Goal: Task Accomplishment & Management: Complete application form

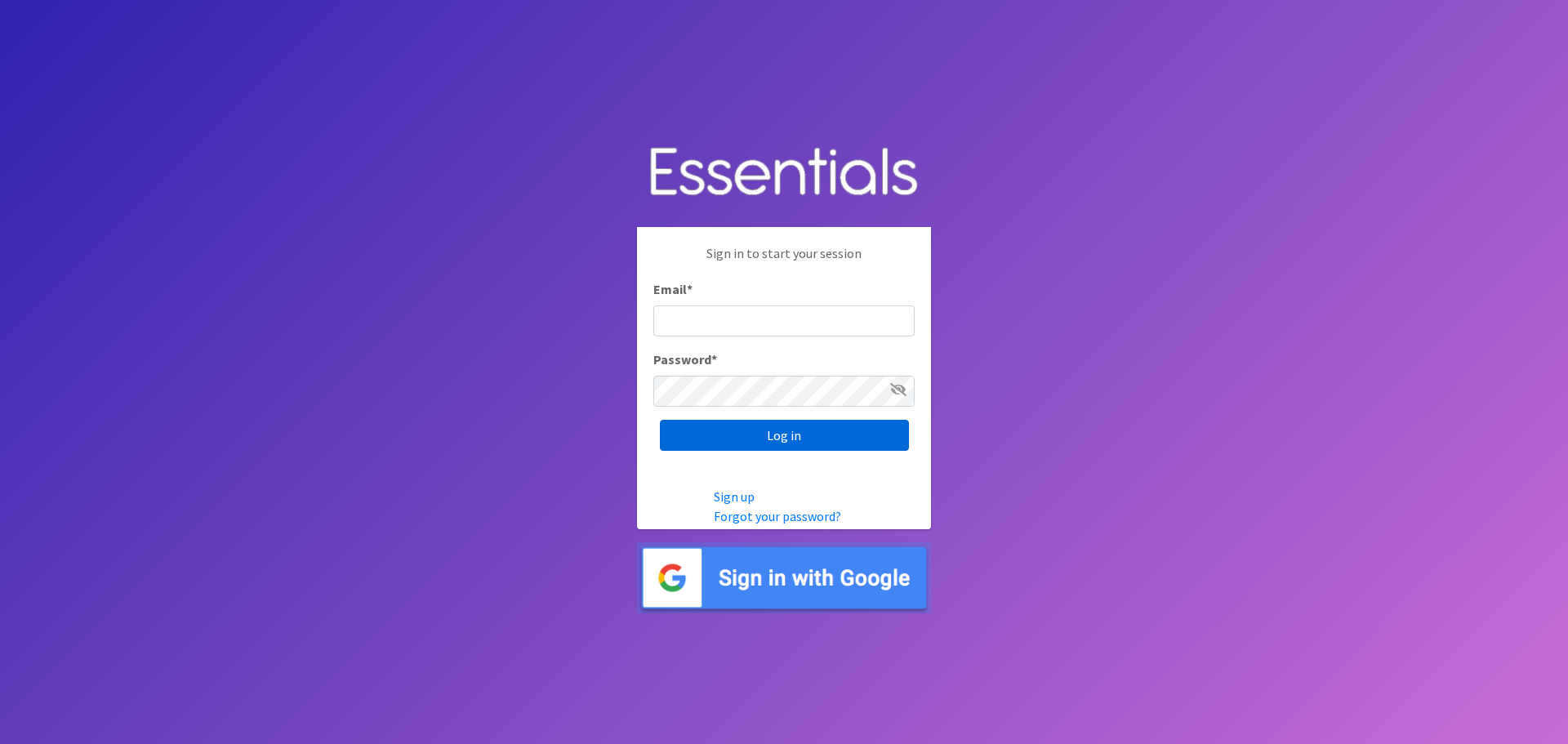
type input "JESSICA.SNYDER@OWASSOPS.ORG"
click at [796, 439] on input "Log in" at bounding box center [784, 435] width 249 height 31
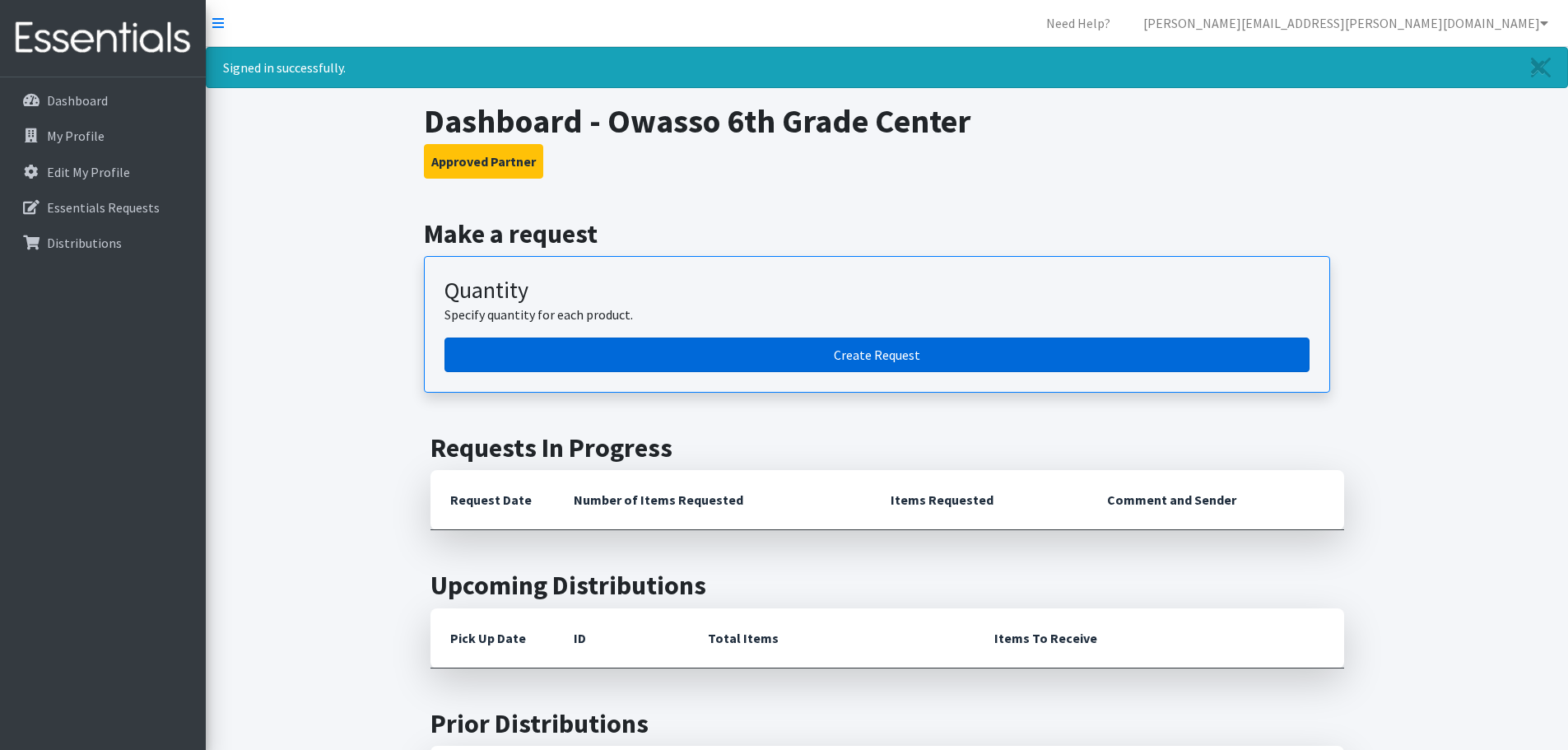
click at [894, 359] on link "Create Request" at bounding box center [877, 355] width 865 height 35
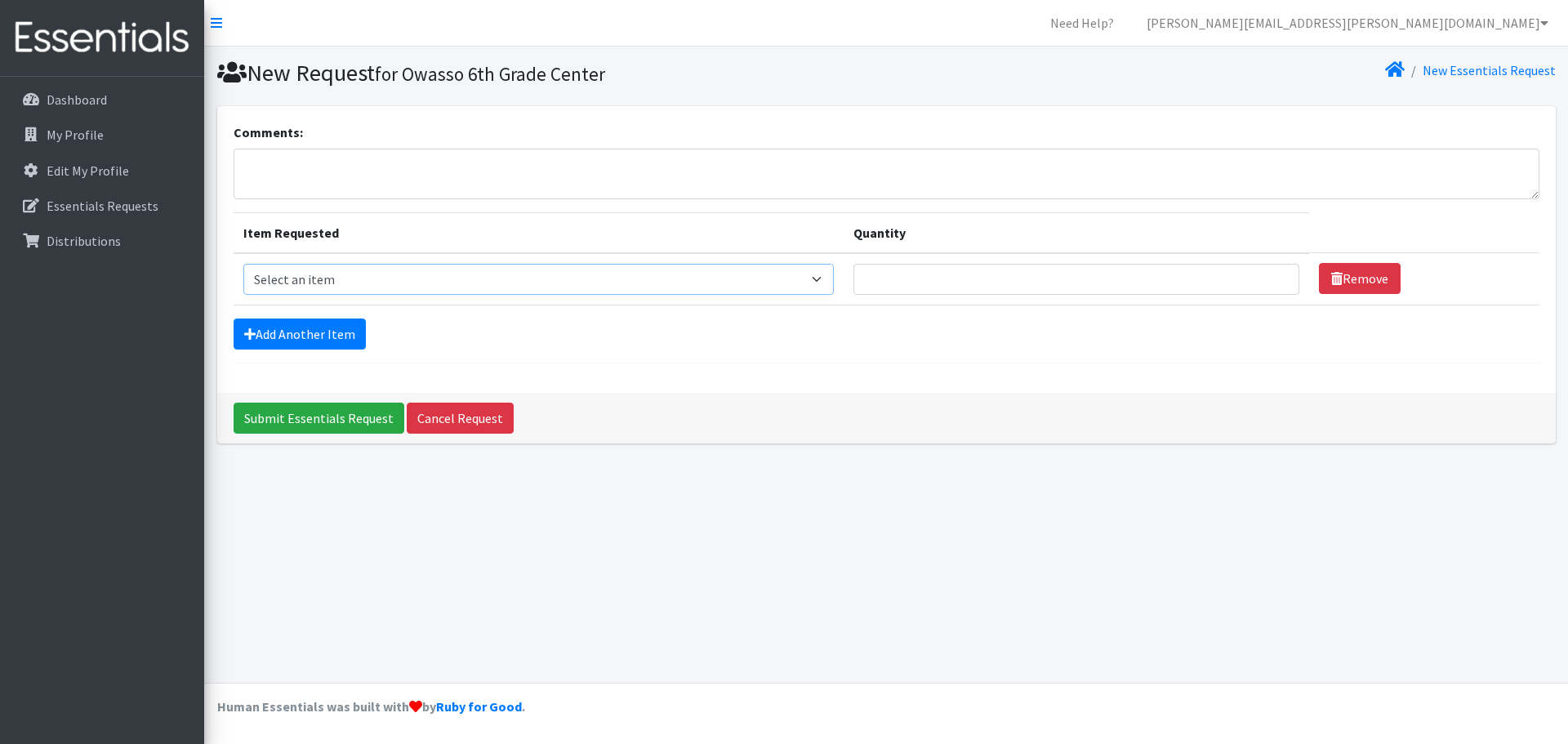
click at [324, 282] on select "Select an item Liners (Pack of 100) Makeup Bag (25) Pads 1 (Pack of 25) Pads 2 …" at bounding box center [539, 278] width 591 height 31
select select "13447"
click at [244, 264] on select "Select an item Liners (Pack of 100) Makeup Bag (25) Pads 1 (Pack of 25) Pads 2 …" at bounding box center [539, 278] width 591 height 31
click at [906, 278] on input "Quantity" at bounding box center [1076, 278] width 446 height 31
click at [1280, 281] on input "Quantity" at bounding box center [1076, 278] width 446 height 31
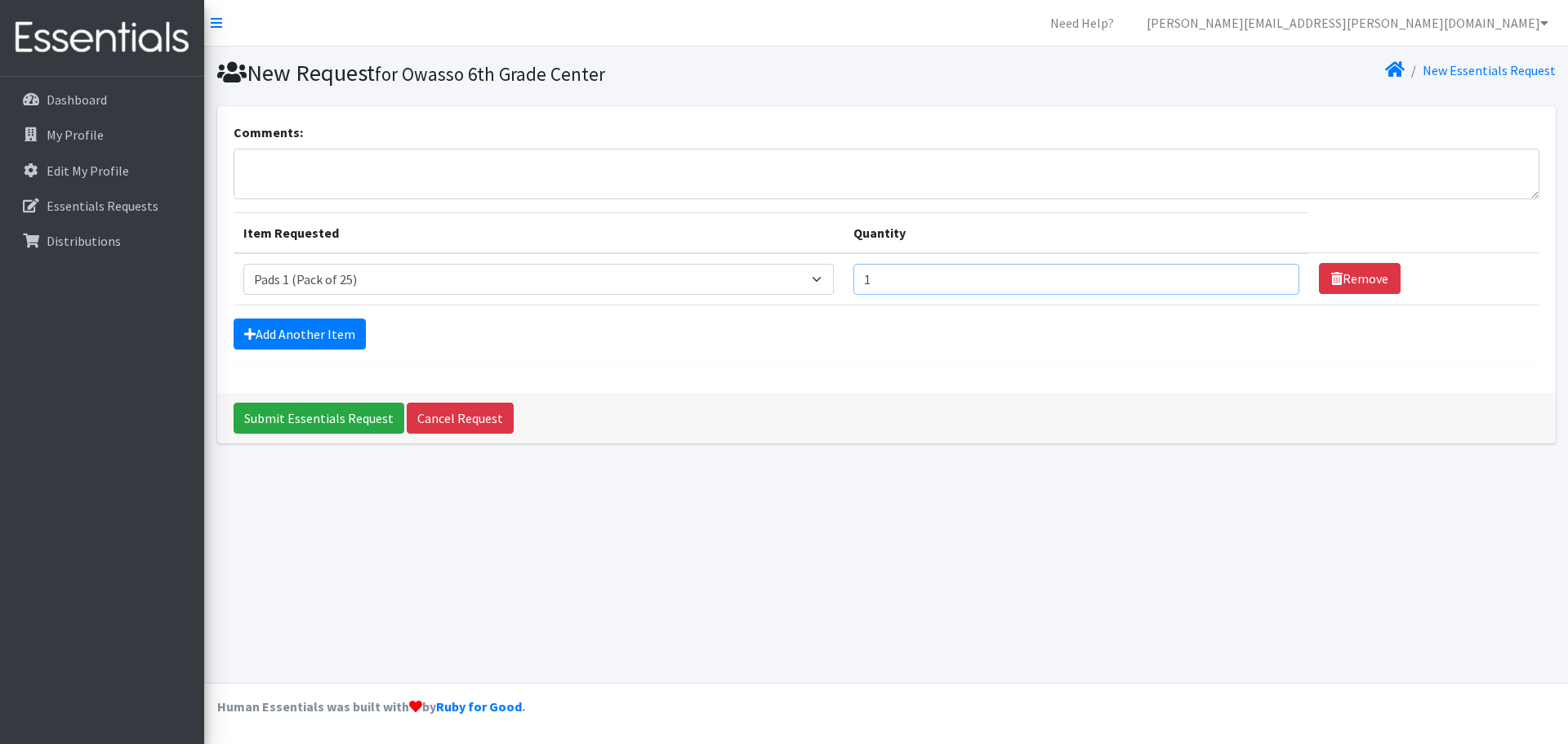
type input "1"
click at [1273, 274] on input "1" at bounding box center [1076, 278] width 446 height 31
click at [992, 378] on div "Comments: Item Requested Quantity Item Requested Select an item Liners (Pack of…" at bounding box center [886, 249] width 1339 height 286
click at [288, 337] on link "Add Another Item" at bounding box center [300, 333] width 133 height 31
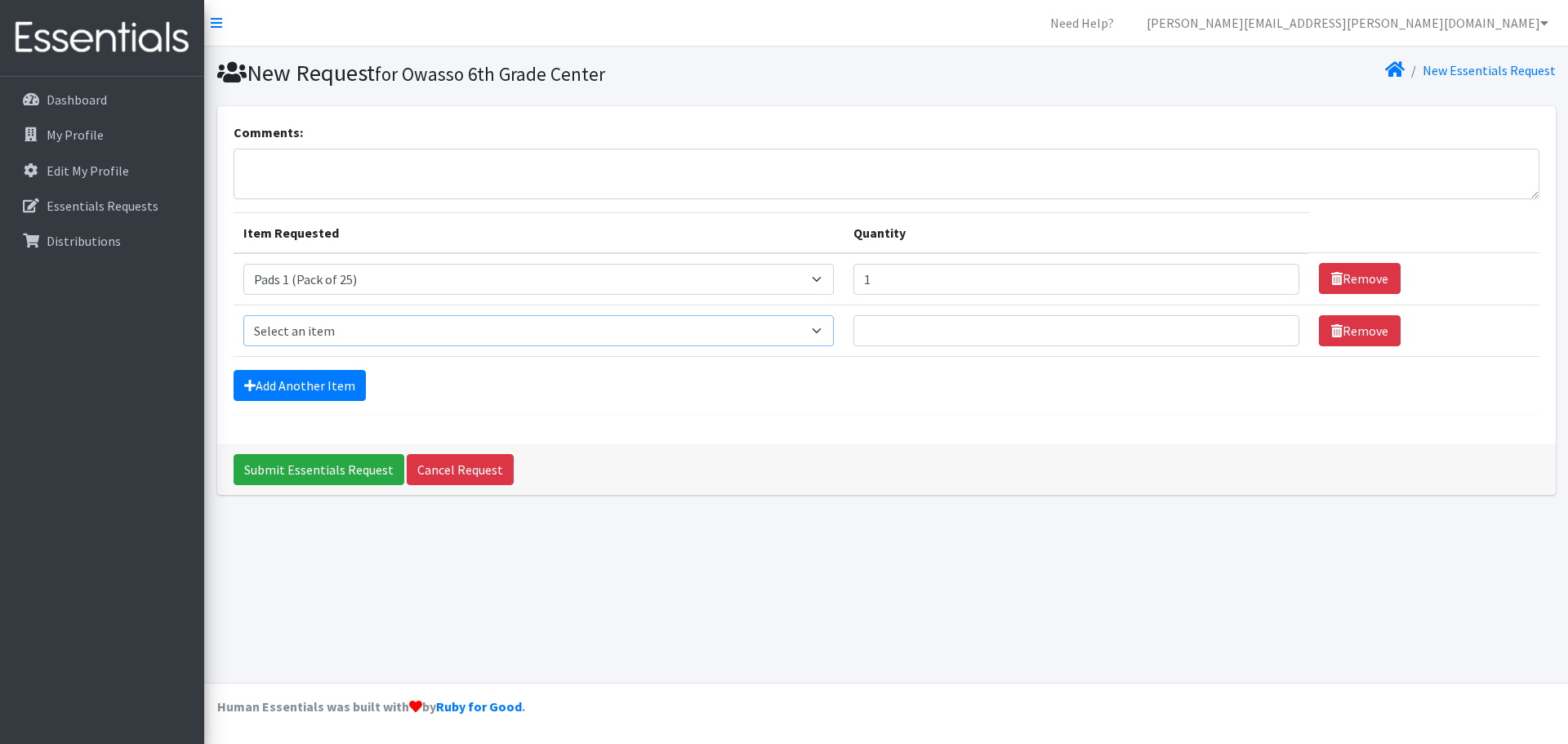
click at [797, 336] on select "Select an item Liners (Pack of 100) Makeup Bag (25) Pads 1 (Pack of 25) Pads 2 …" at bounding box center [539, 330] width 591 height 31
select select "13532"
click at [244, 315] on select "Select an item Liners (Pack of 100) Makeup Bag (25) Pads 1 (Pack of 25) Pads 2 …" at bounding box center [539, 330] width 591 height 31
click at [998, 323] on input "Quantity" at bounding box center [1076, 330] width 446 height 31
type input "1"
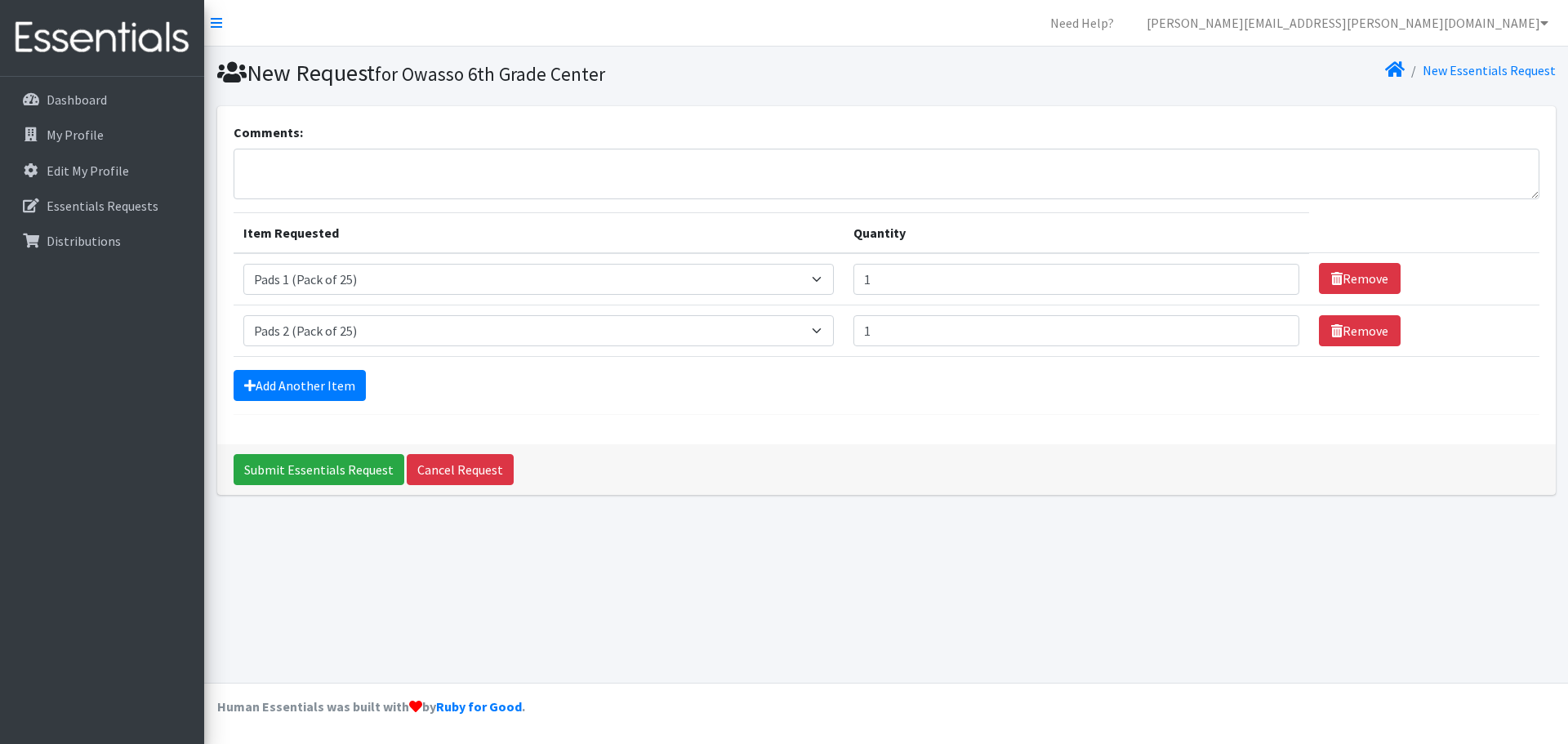
click at [953, 447] on div "Submit Essentials Request Cancel Request" at bounding box center [886, 469] width 1339 height 51
click at [281, 381] on link "Add Another Item" at bounding box center [300, 384] width 133 height 31
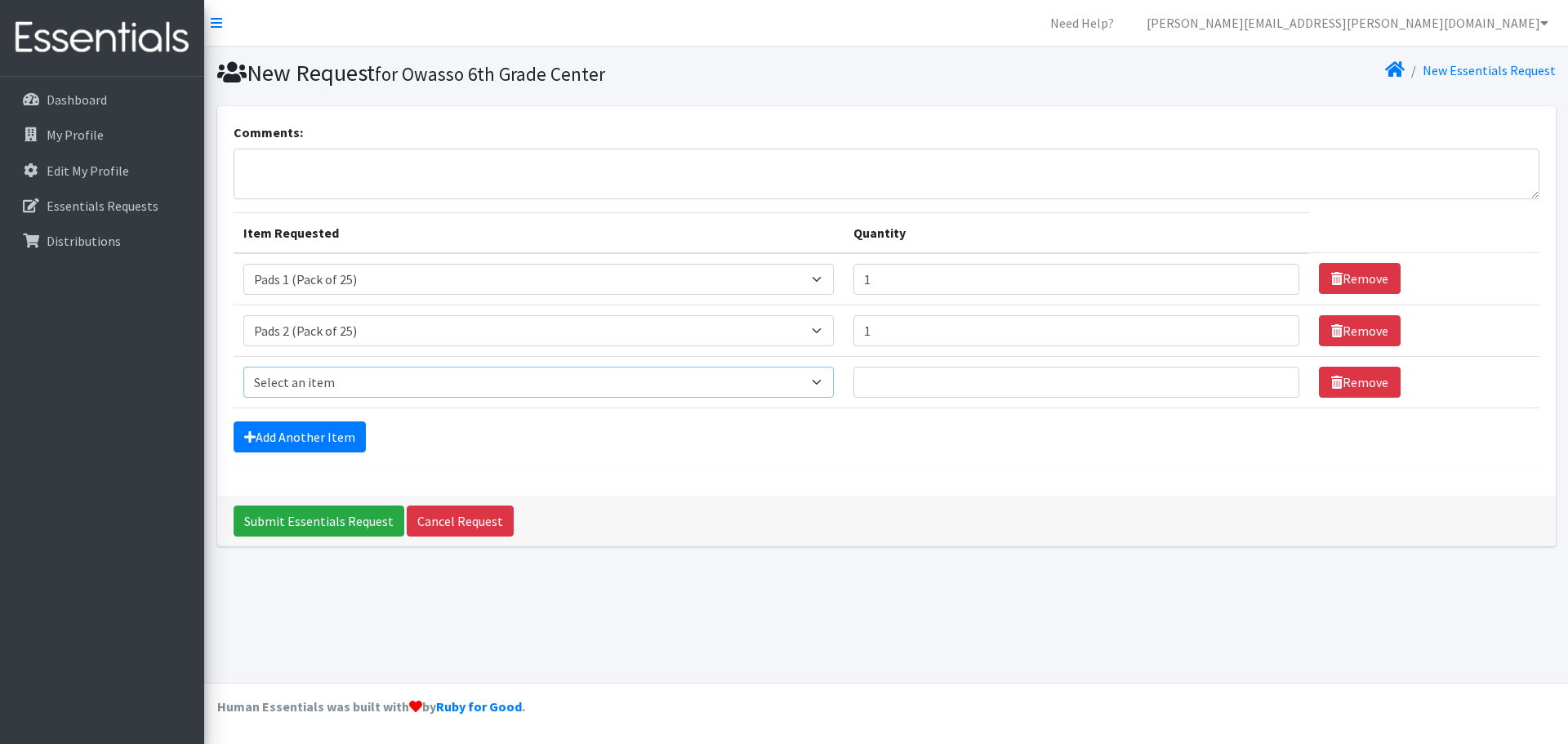
click at [284, 385] on select "Select an item Liners (Pack of 100) Makeup Bag (25) Pads 1 (Pack of 25) Pads 2 …" at bounding box center [539, 381] width 591 height 31
click at [1091, 477] on div "Comments: Item Requested Quantity Item Requested Select an item Liners (Pack of…" at bounding box center [886, 300] width 1339 height 389
click at [935, 283] on input "1" at bounding box center [1076, 278] width 446 height 31
type input "2"
click at [1271, 275] on input "2" at bounding box center [1076, 278] width 446 height 31
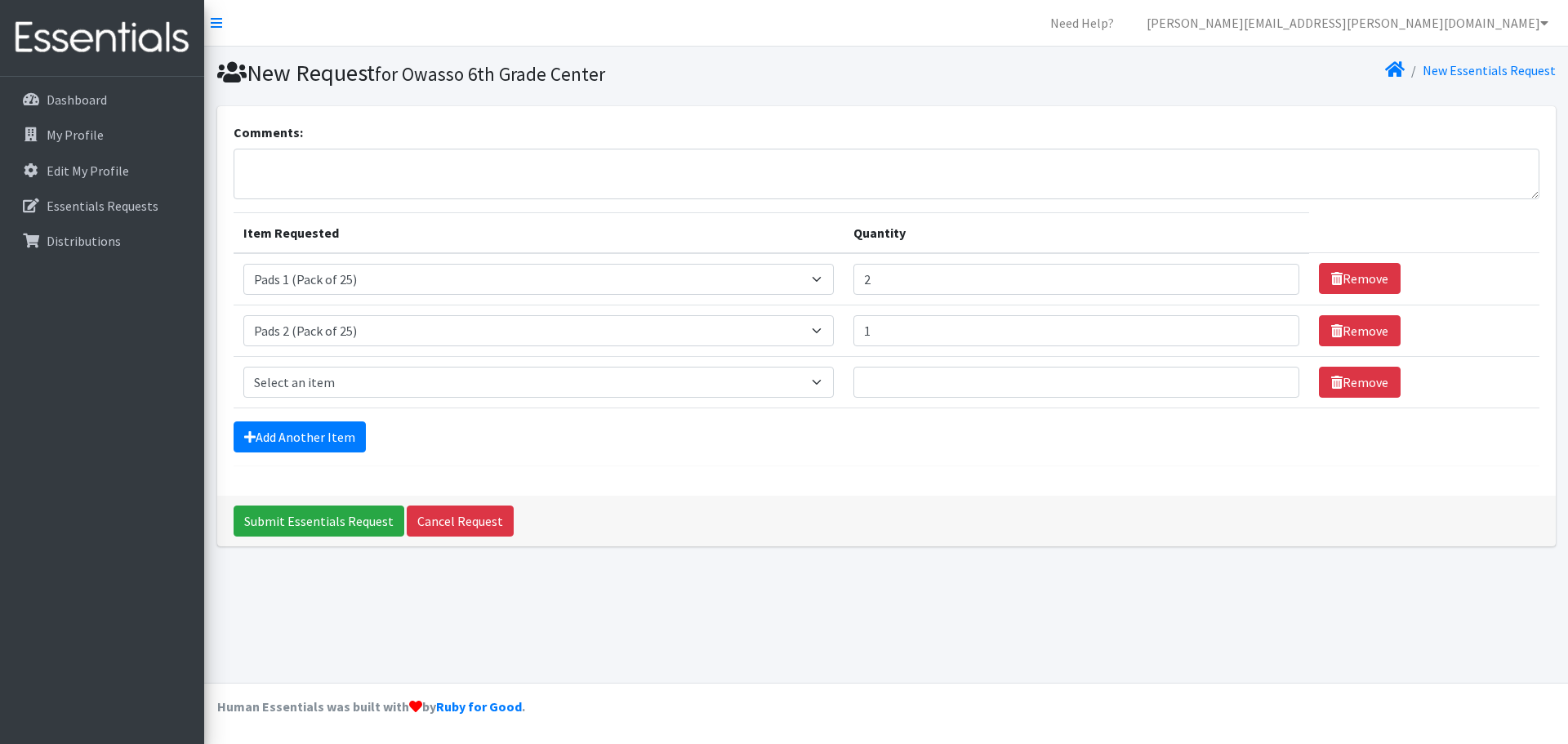
click at [767, 542] on div "Submit Essentials Request Cancel Request" at bounding box center [886, 520] width 1339 height 51
click at [1368, 392] on link "Remove" at bounding box center [1360, 381] width 81 height 31
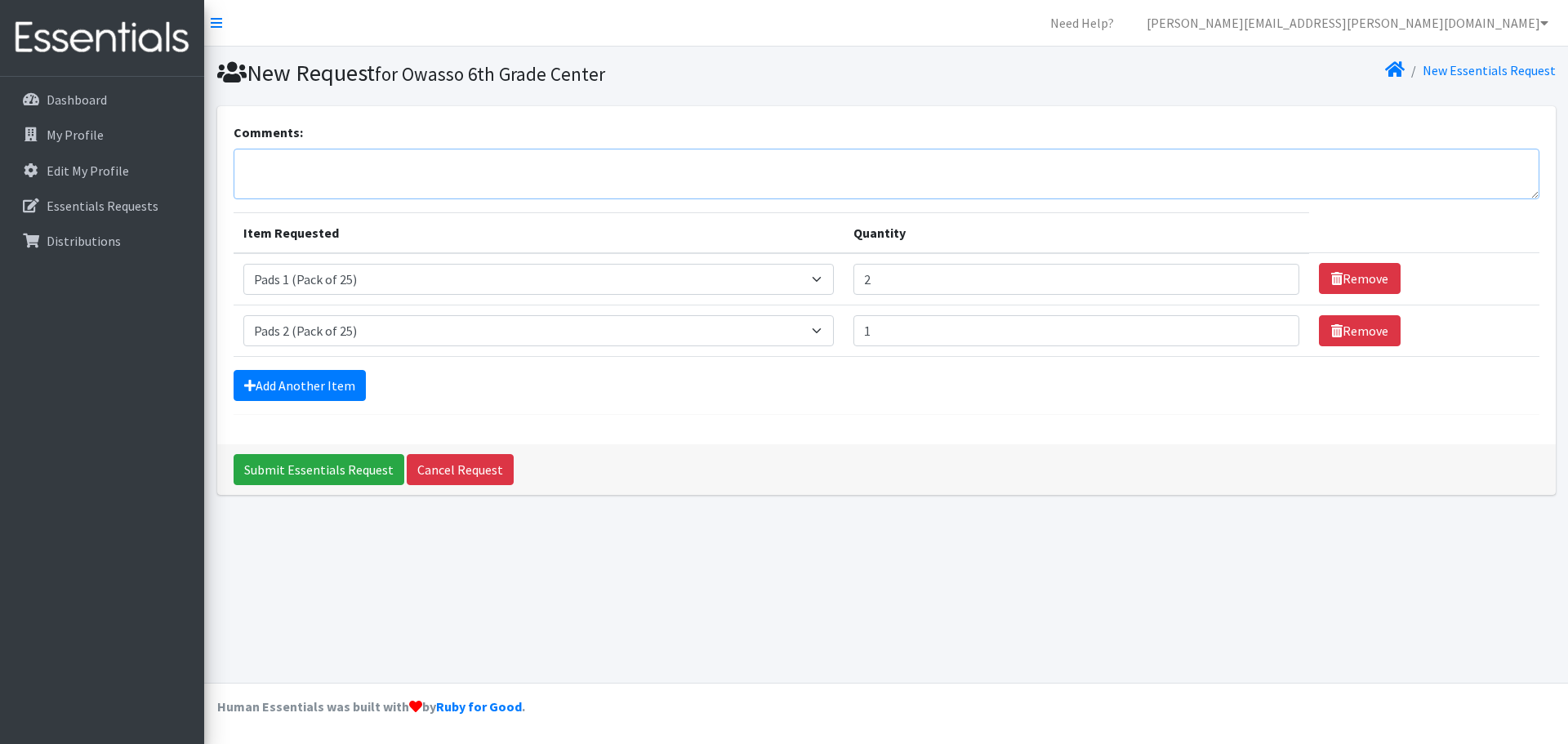
click at [401, 186] on textarea "Comments:" at bounding box center [887, 173] width 1306 height 51
type textarea "Thank you so much for helping these girls!"
click at [343, 478] on input "Submit Essentials Request" at bounding box center [319, 469] width 170 height 31
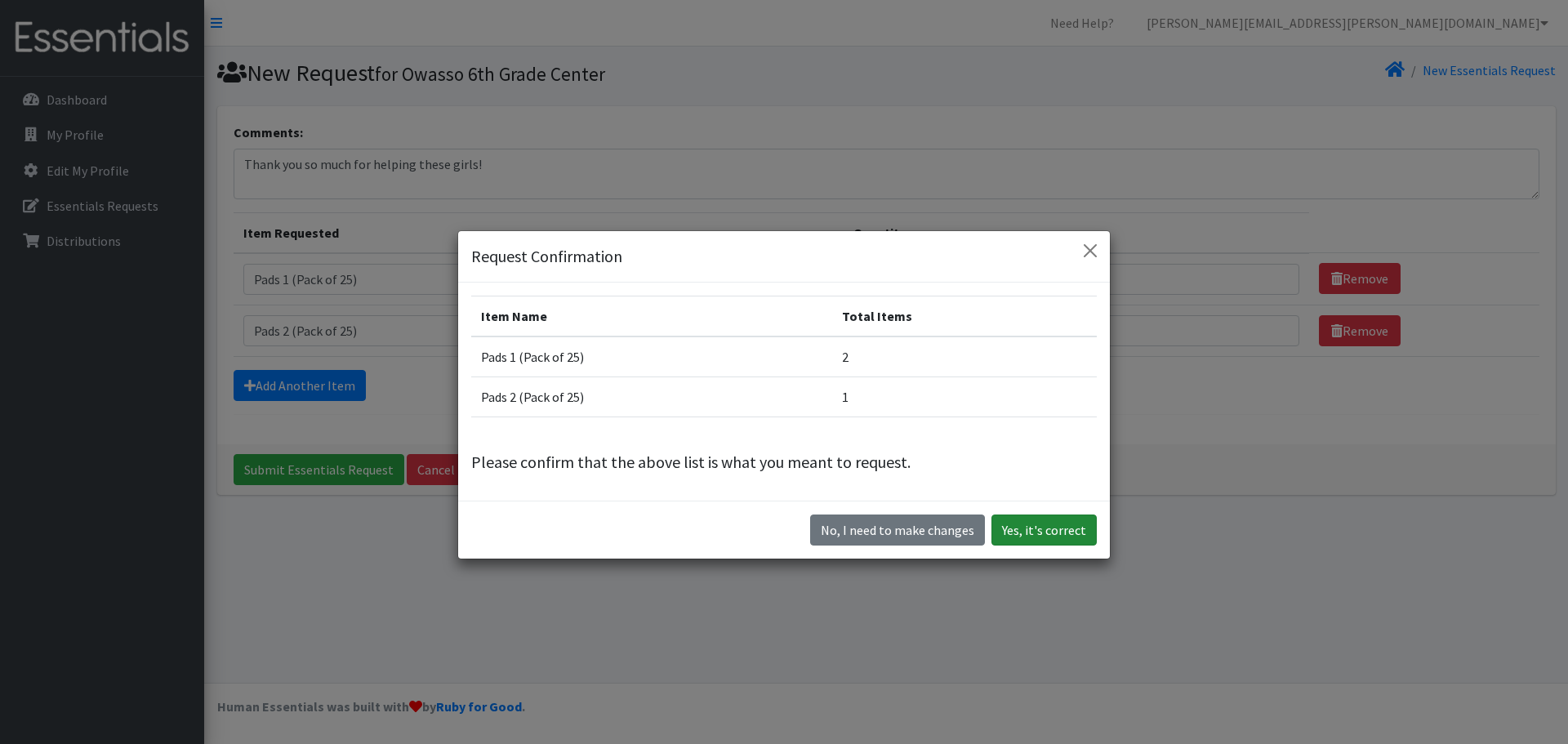
click at [1046, 534] on button "Yes, it's correct" at bounding box center [1045, 529] width 105 height 31
